Goal: Check status: Check status

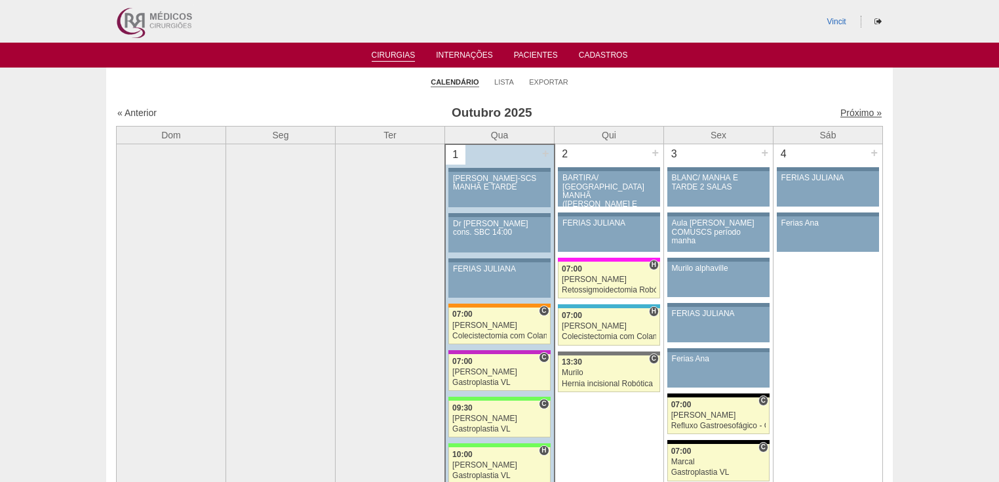
click at [860, 110] on link "Próximo »" at bounding box center [860, 113] width 41 height 10
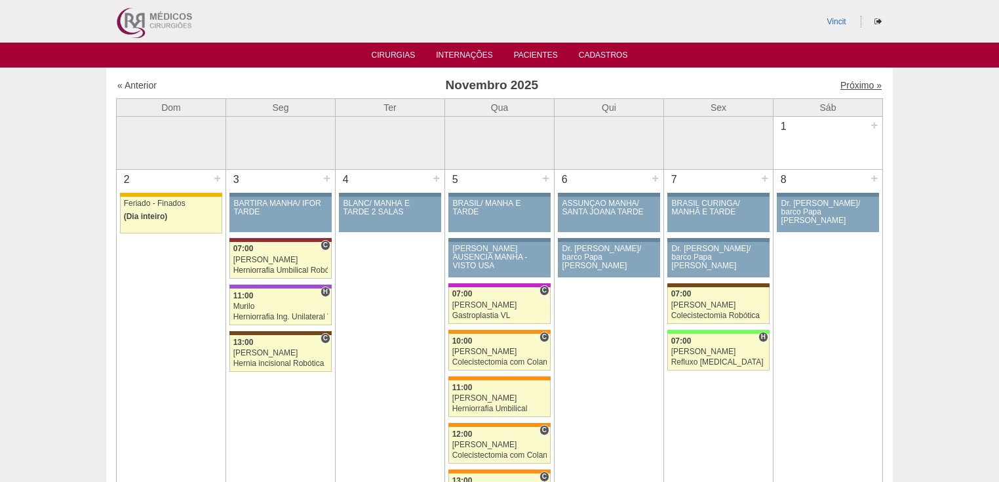
click at [847, 84] on link "Próximo »" at bounding box center [860, 85] width 41 height 10
